Goal: Task Accomplishment & Management: Manage account settings

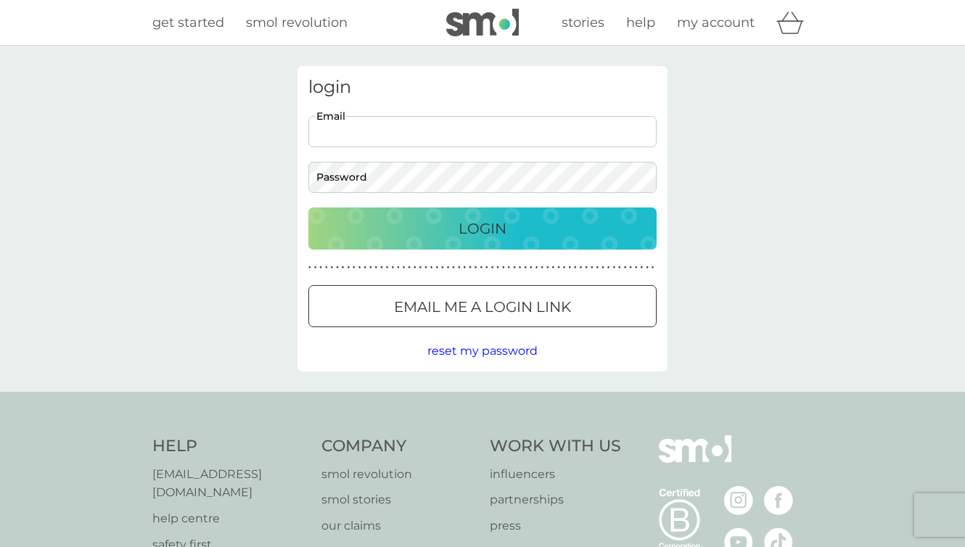
type input "marionstevenson2002@yahoo.co.uk"
click at [480, 223] on p "Login" at bounding box center [483, 228] width 48 height 23
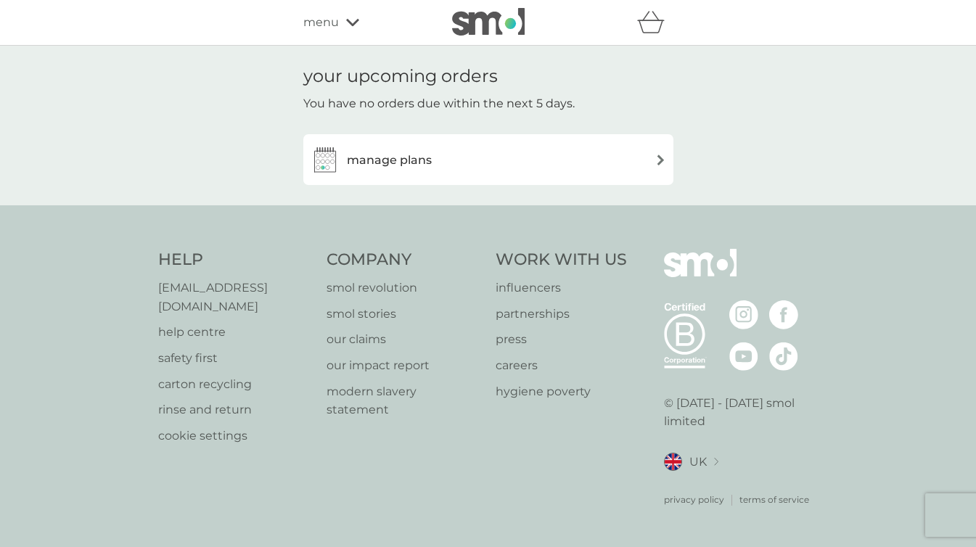
click at [660, 159] on img at bounding box center [660, 160] width 11 height 11
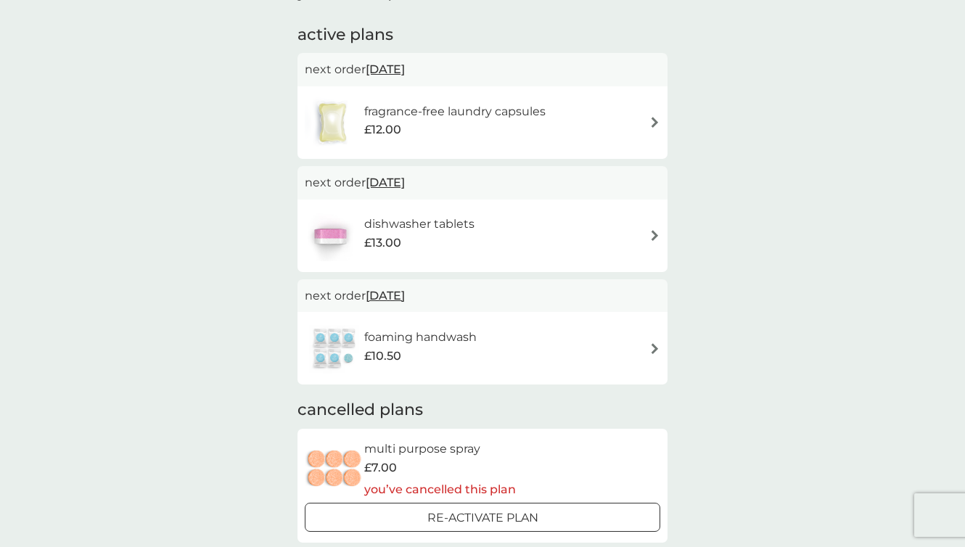
scroll to position [239, 0]
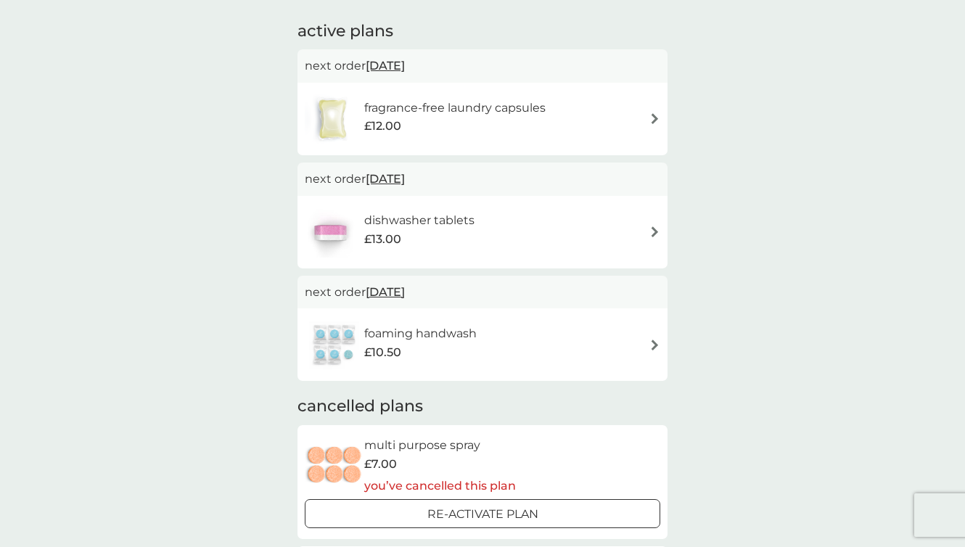
click at [656, 341] on img at bounding box center [655, 345] width 11 height 11
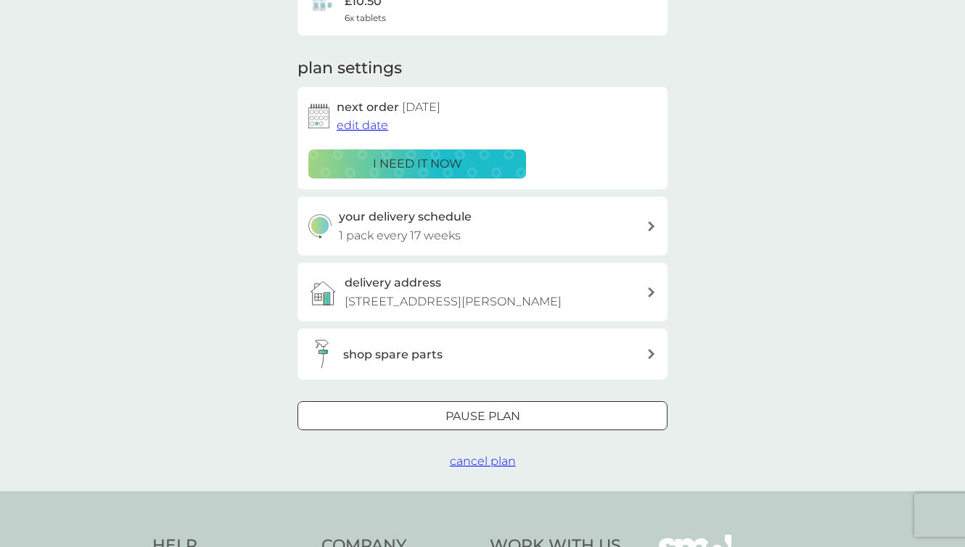
scroll to position [181, 0]
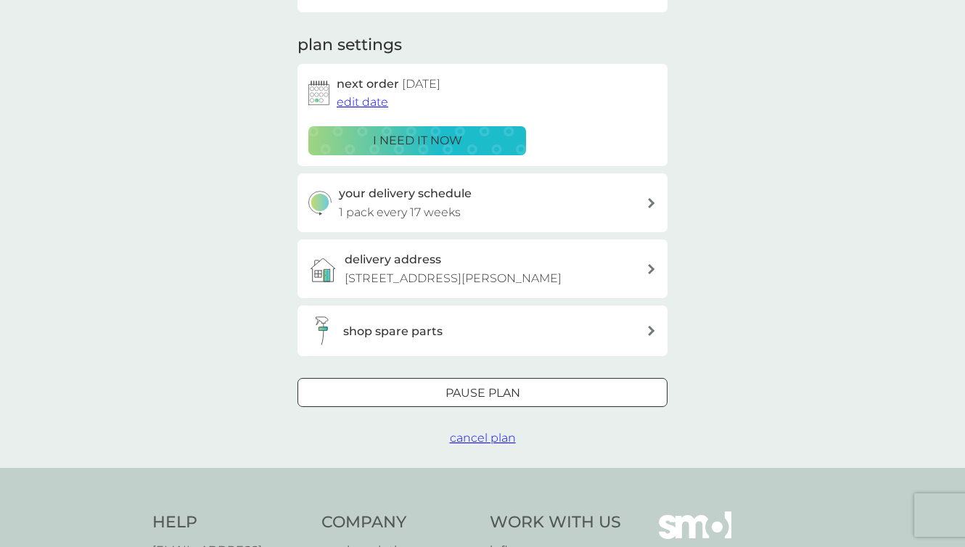
click at [500, 435] on span "cancel plan" at bounding box center [483, 438] width 66 height 14
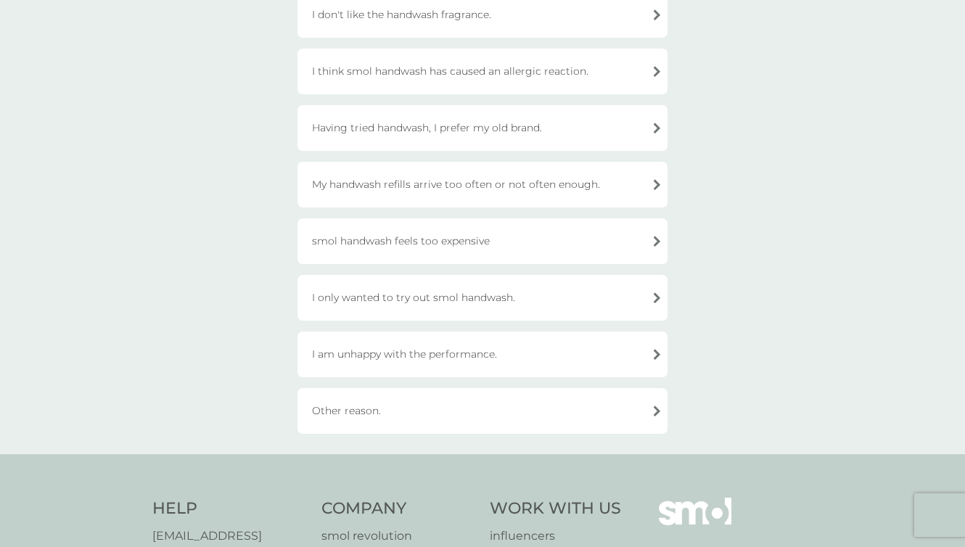
scroll to position [238, 0]
click at [650, 406] on div "Other reason." at bounding box center [483, 410] width 370 height 46
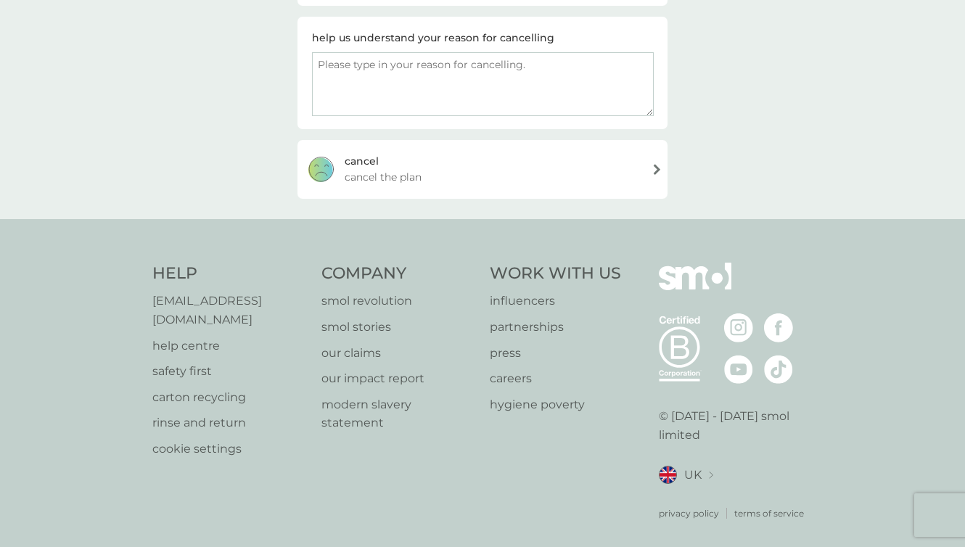
scroll to position [234, 0]
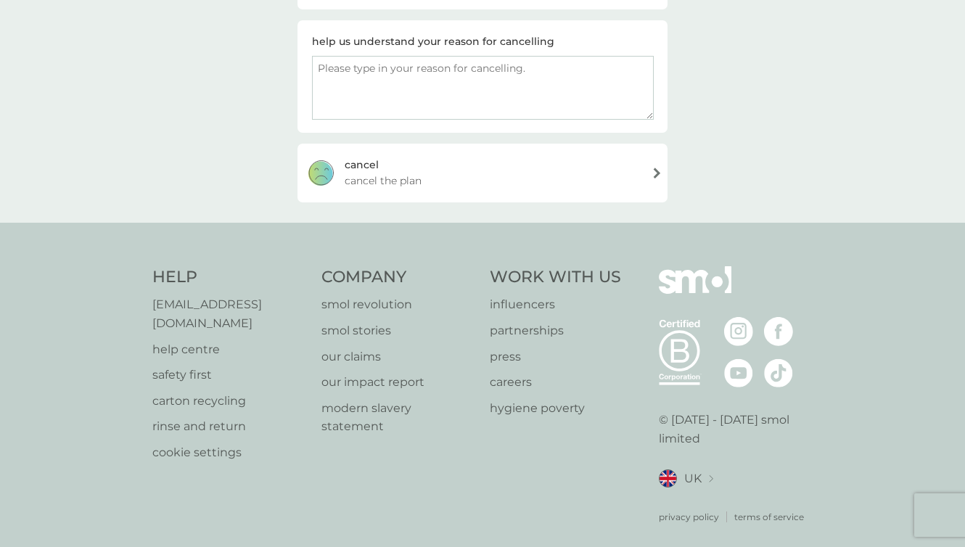
click at [460, 71] on textarea at bounding box center [483, 88] width 342 height 64
type textarea "It will be ages before I am ready for refills, so will order when I need them, …"
click at [657, 172] on div "[PERSON_NAME] the plan" at bounding box center [483, 173] width 370 height 58
